Goal: Find specific page/section: Find specific page/section

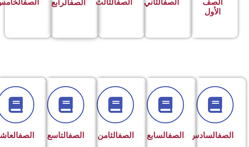
scroll to position [256, 0]
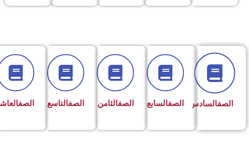
click at [229, 71] on span at bounding box center [214, 72] width 41 height 41
click at [217, 70] on icon at bounding box center [215, 73] width 18 height 18
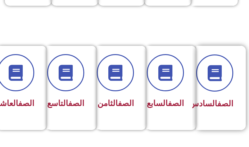
click at [217, 108] on link "الصف" at bounding box center [225, 103] width 16 height 9
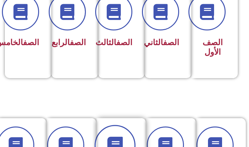
scroll to position [160, 0]
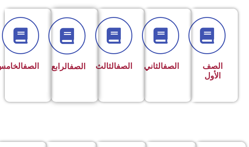
click at [71, 63] on link "الصف" at bounding box center [77, 66] width 16 height 9
click at [84, 51] on div at bounding box center [72, 35] width 25 height 37
click at [69, 63] on link "الصف" at bounding box center [77, 66] width 16 height 9
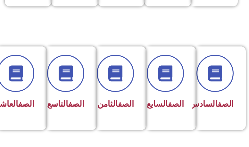
scroll to position [256, 0]
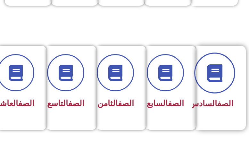
click at [208, 84] on span at bounding box center [214, 72] width 41 height 41
click at [220, 90] on span at bounding box center [214, 72] width 41 height 41
click at [220, 73] on icon at bounding box center [215, 73] width 18 height 18
click at [219, 90] on span at bounding box center [214, 72] width 41 height 41
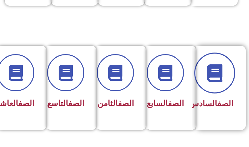
click at [215, 82] on span at bounding box center [214, 72] width 41 height 41
click at [207, 69] on icon at bounding box center [215, 73] width 18 height 18
click at [208, 69] on icon at bounding box center [215, 73] width 18 height 18
drag, startPoint x: 211, startPoint y: 70, endPoint x: 224, endPoint y: 75, distance: 13.3
click at [224, 75] on span at bounding box center [214, 72] width 41 height 41
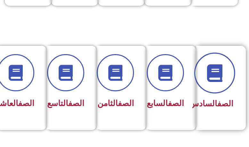
click at [224, 75] on span at bounding box center [214, 72] width 41 height 41
click at [223, 72] on icon at bounding box center [215, 73] width 18 height 18
click at [222, 75] on icon at bounding box center [215, 73] width 18 height 18
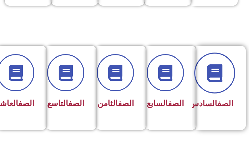
click at [211, 71] on icon at bounding box center [215, 73] width 18 height 18
click at [213, 71] on icon at bounding box center [215, 73] width 18 height 18
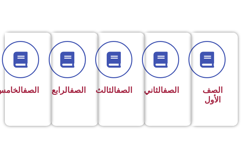
scroll to position [128, 0]
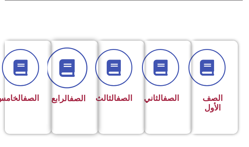
click at [68, 69] on icon at bounding box center [67, 68] width 18 height 18
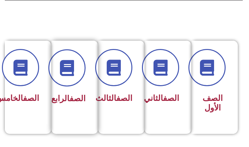
click at [86, 77] on div "الصف الرابع" at bounding box center [72, 83] width 43 height 84
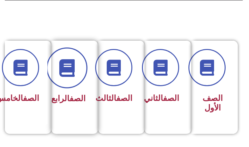
click at [76, 78] on span at bounding box center [66, 67] width 41 height 41
